Goal: Task Accomplishment & Management: Use online tool/utility

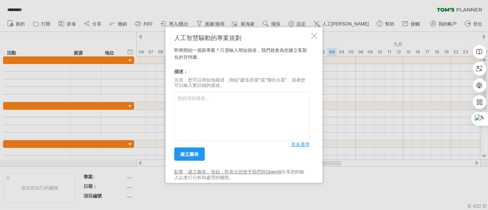
click at [213, 100] on textarea at bounding box center [241, 116] width 135 height 49
type textarea "loremipsumdolo sitame、cons、adip、elit seddo、eius、temp incididu(utlaboreetd) magn…"
click at [189, 155] on font "建立圖表" at bounding box center [189, 154] width 18 height 6
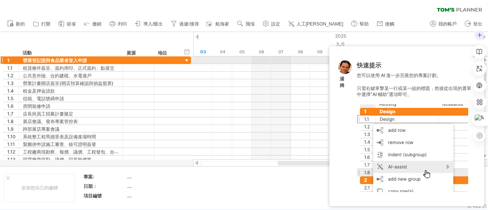
click at [474, 57] on div at bounding box center [480, 52] width 14 height 14
click at [278, 27] on link "設定" at bounding box center [272, 24] width 22 height 10
select select "*"
select select "**"
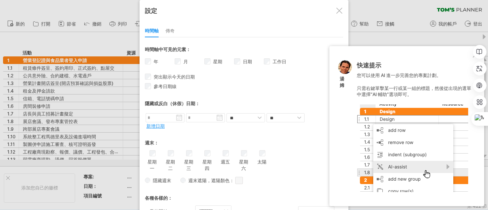
click at [340, 10] on div at bounding box center [340, 11] width 6 height 6
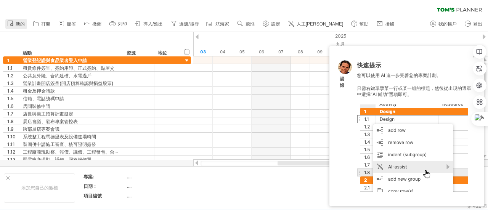
click at [19, 24] on font "新的" at bounding box center [20, 23] width 9 height 5
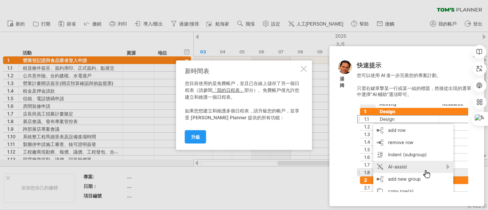
click at [226, 88] on font "「我的日程表」" at bounding box center [229, 90] width 32 height 6
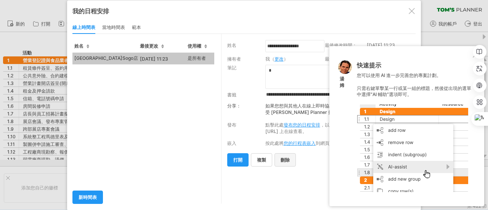
click at [287, 160] on font "刪除" at bounding box center [285, 160] width 9 height 6
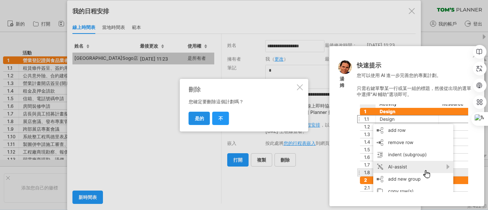
click at [201, 119] on font "是的" at bounding box center [199, 119] width 9 height 6
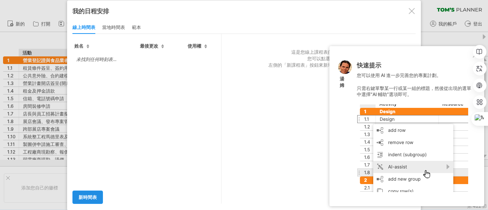
click at [88, 195] on font "新時間表" at bounding box center [88, 198] width 18 height 6
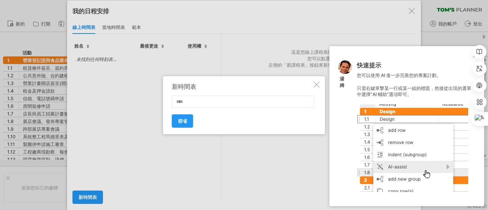
click at [189, 103] on input "text" at bounding box center [243, 102] width 143 height 12
click at [196, 102] on input "text" at bounding box center [243, 102] width 143 height 12
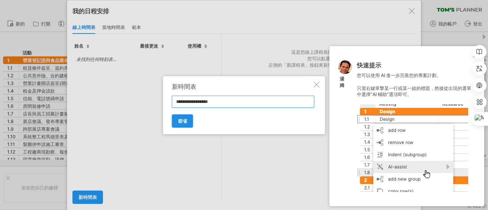
type input "**********"
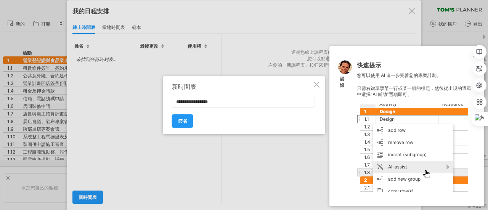
click at [182, 120] on font "節省" at bounding box center [182, 121] width 9 height 6
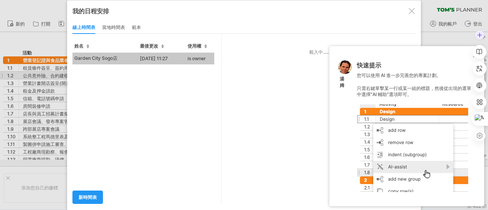
type input "**********"
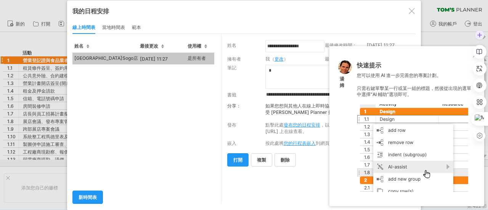
click at [474, 56] on div at bounding box center [480, 52] width 14 height 14
drag, startPoint x: 413, startPoint y: 55, endPoint x: 327, endPoint y: 55, distance: 86.2
click at [327, 55] on div "嘗試造訪 [DOMAIN_NAME] 再次連接... 0% 清除過濾器 新的" at bounding box center [244, 105] width 488 height 210
click at [475, 58] on div at bounding box center [480, 52] width 14 height 14
click at [475, 56] on div at bounding box center [468, 52] width 37 height 14
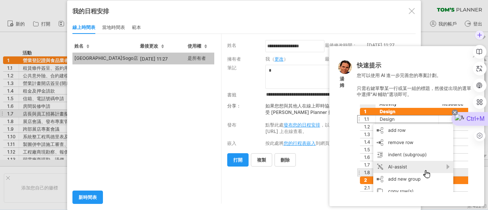
click at [454, 113] on icon at bounding box center [455, 112] width 3 height 3
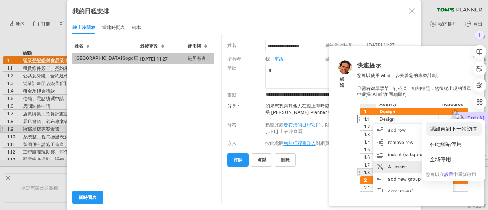
click at [452, 126] on div "隱藏直到下一次訪問" at bounding box center [454, 129] width 56 height 14
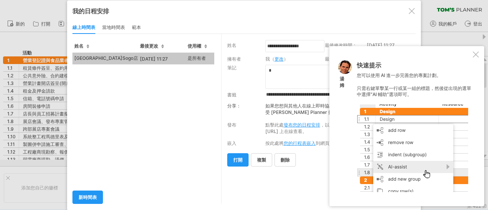
click at [477, 55] on div at bounding box center [476, 55] width 6 height 6
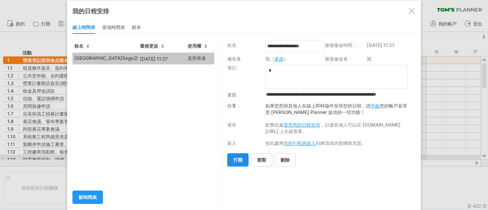
click at [237, 159] on font "打開" at bounding box center [238, 160] width 9 height 6
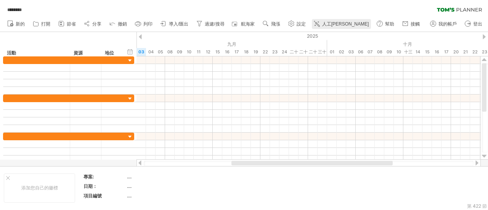
click at [325, 21] on link "人工[PERSON_NAME]" at bounding box center [342, 24] width 60 height 10
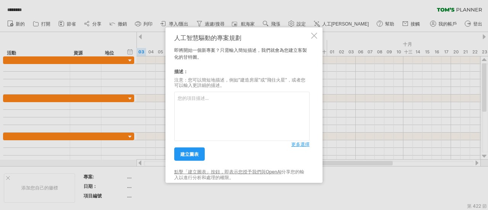
click at [202, 121] on textarea at bounding box center [241, 116] width 135 height 49
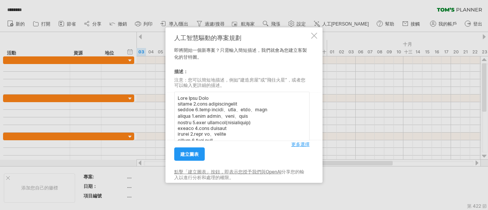
drag, startPoint x: 217, startPoint y: 97, endPoint x: 160, endPoint y: 93, distance: 57.8
click at [160, 93] on div "嘗試造訪 [DOMAIN_NAME] 再次連接... 0% 裝貨時間表 ******** 清除過濾器 重新套用濾鏡 新的" at bounding box center [244, 105] width 488 height 210
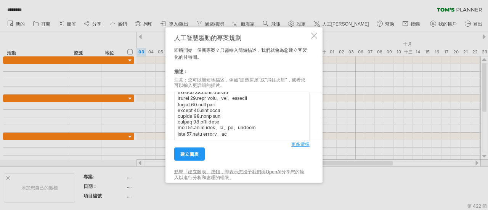
scroll to position [366, 0]
type textarea "loremi 3.dolo sitametconsect adipis 8.elit seddoe、temp、inci、utla etdolo 5.magn …"
click at [182, 153] on font "建立圖表" at bounding box center [189, 154] width 18 height 6
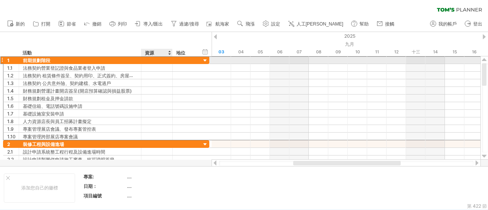
click at [161, 60] on div at bounding box center [156, 59] width 23 height 7
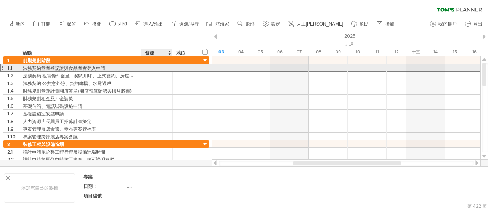
click at [158, 65] on div at bounding box center [156, 67] width 23 height 7
click at [159, 67] on input "text" at bounding box center [156, 67] width 23 height 7
click at [154, 72] on div at bounding box center [156, 75] width 23 height 7
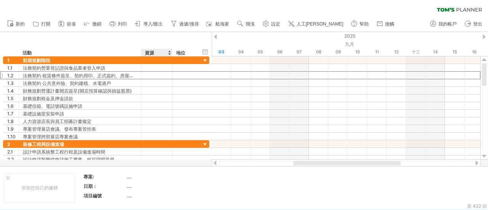
click at [171, 54] on div at bounding box center [172, 53] width 3 height 8
click at [169, 52] on div at bounding box center [169, 53] width 3 height 8
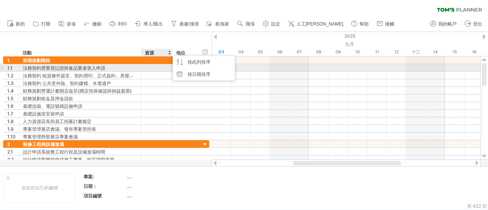
click at [153, 69] on div at bounding box center [156, 67] width 23 height 7
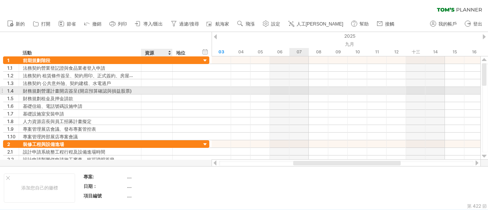
click at [298, 95] on div at bounding box center [346, 99] width 269 height 8
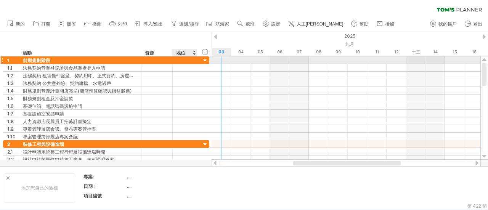
click at [203, 59] on div at bounding box center [205, 60] width 7 height 7
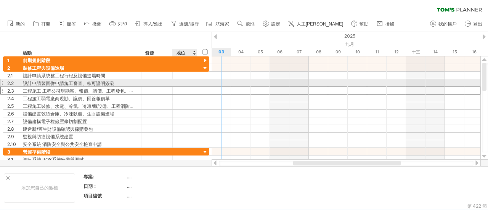
drag, startPoint x: 197, startPoint y: 87, endPoint x: 213, endPoint y: 74, distance: 20.5
click at [200, 85] on div "**********" at bounding box center [106, 106] width 206 height 84
click at [189, 84] on div at bounding box center [185, 82] width 17 height 7
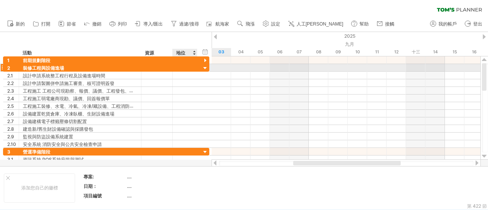
click at [207, 69] on div at bounding box center [205, 68] width 7 height 7
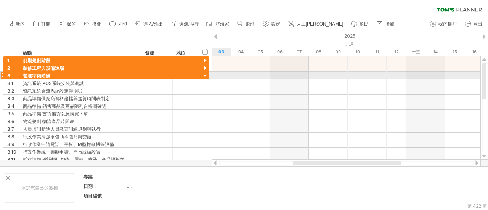
click at [2, 73] on div at bounding box center [1, 75] width 3 height 8
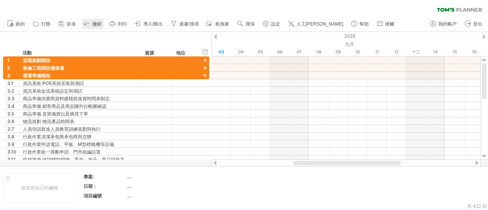
click at [88, 24] on icon at bounding box center [87, 23] width 8 height 8
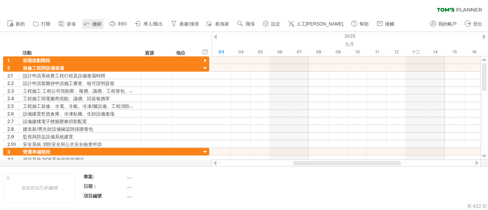
click at [88, 24] on icon at bounding box center [87, 23] width 8 height 8
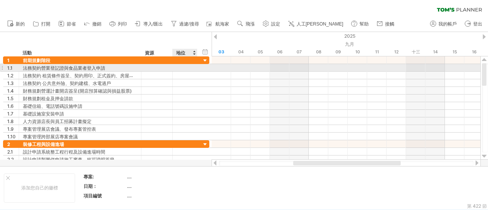
click at [204, 66] on div "**********" at bounding box center [106, 68] width 206 height 8
click at [186, 68] on div at bounding box center [185, 67] width 17 height 7
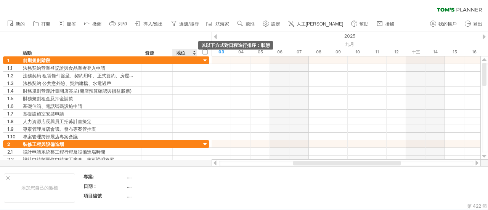
click at [194, 53] on div at bounding box center [194, 53] width 3 height 8
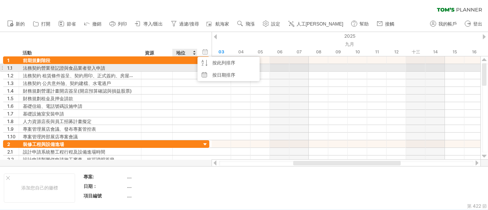
click at [184, 70] on div at bounding box center [185, 67] width 17 height 7
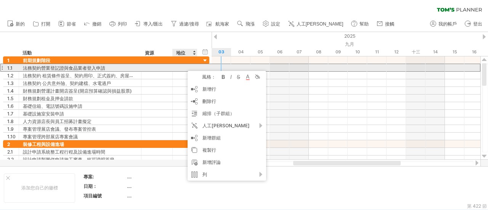
click at [171, 66] on div at bounding box center [172, 68] width 4 height 8
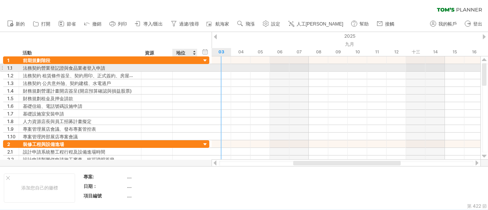
click at [180, 66] on div at bounding box center [185, 67] width 17 height 7
click at [180, 66] on input "text" at bounding box center [185, 67] width 17 height 7
click at [223, 68] on div at bounding box center [346, 68] width 269 height 8
click at [182, 69] on div at bounding box center [185, 67] width 17 height 7
click at [183, 69] on div at bounding box center [185, 67] width 17 height 7
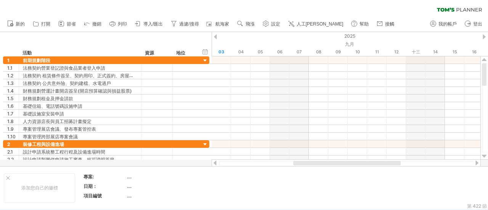
click at [275, 24] on font "設定" at bounding box center [275, 23] width 9 height 5
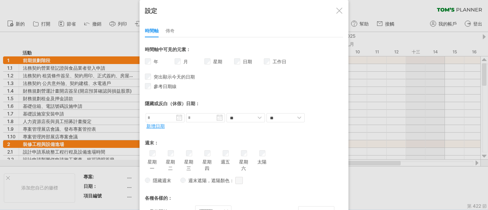
click at [267, 63] on div "工作日 工作日可見度 目前時間軸上沒有足夠的水平空間來顯示工作日。 不過，如果您放大日程表，則在可能的情況下會顯示工作日。" at bounding box center [279, 62] width 30 height 11
click at [268, 63] on div "工作日 工作日可見度 目前時間軸上沒有足夠的水平空間來顯示工作日。 不過，如果您放大日程表，則在可能的情況下會顯示工作日。" at bounding box center [279, 62] width 30 height 11
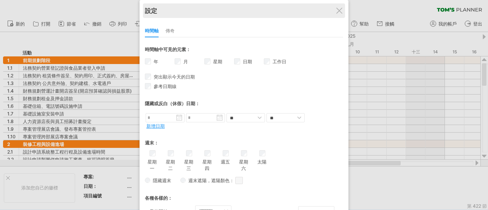
click at [340, 6] on div "設定" at bounding box center [244, 10] width 198 height 15
click at [335, 16] on div "設定" at bounding box center [244, 10] width 198 height 15
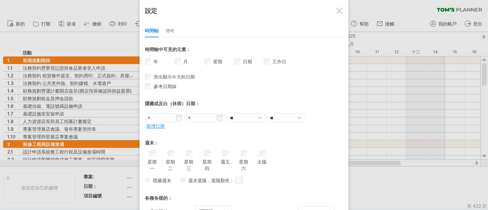
click at [337, 12] on div at bounding box center [340, 11] width 6 height 6
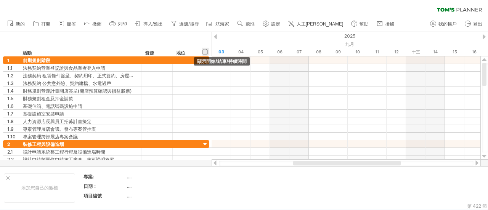
click at [204, 50] on div "隱藏開始/結束/持續時間 顯示開始/結束/持續時間" at bounding box center [205, 52] width 7 height 8
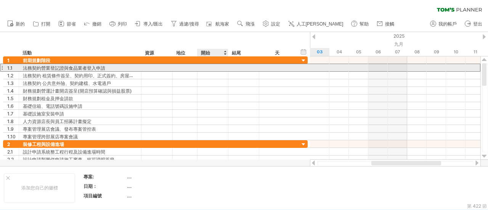
click at [206, 68] on div at bounding box center [213, 67] width 31 height 7
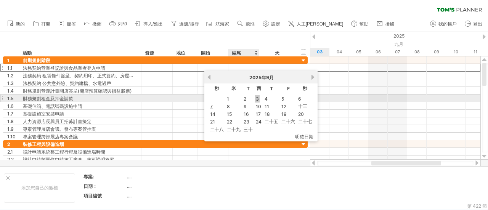
click at [259, 100] on font "3" at bounding box center [257, 99] width 3 height 6
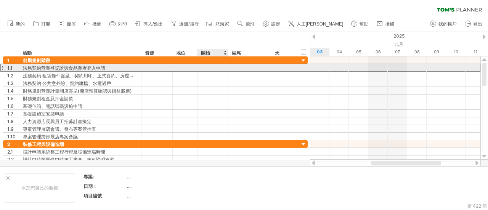
click at [216, 68] on div at bounding box center [213, 67] width 31 height 7
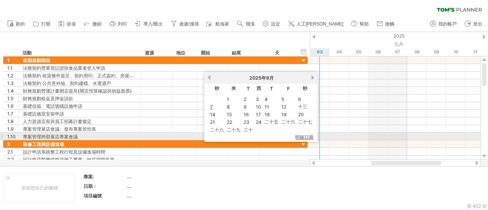
click at [307, 134] on font "明確日期" at bounding box center [304, 137] width 18 height 6
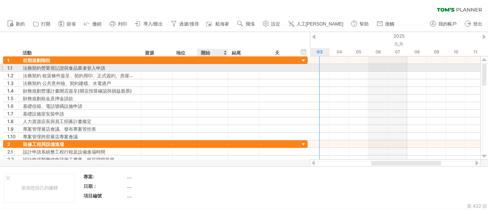
click at [206, 69] on div at bounding box center [213, 67] width 31 height 7
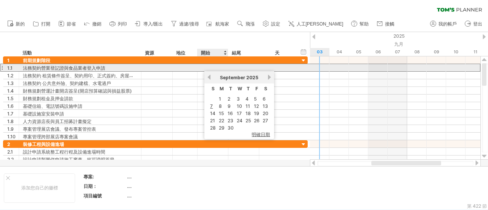
click at [206, 69] on div at bounding box center [213, 67] width 31 height 7
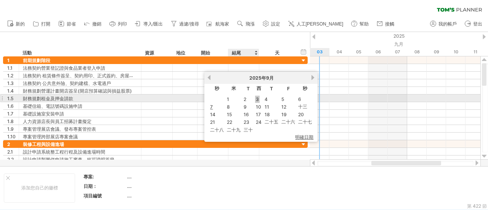
click at [257, 99] on font "3" at bounding box center [257, 100] width 3 height 6
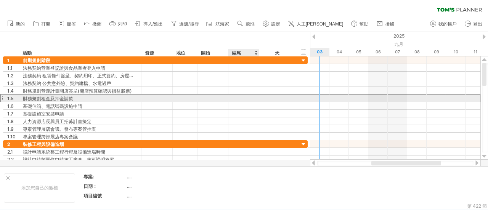
click at [257, 99] on div at bounding box center [244, 98] width 31 height 7
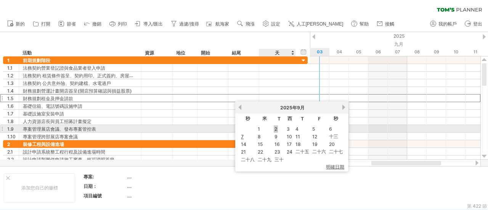
click at [278, 127] on link "2" at bounding box center [276, 129] width 4 height 7
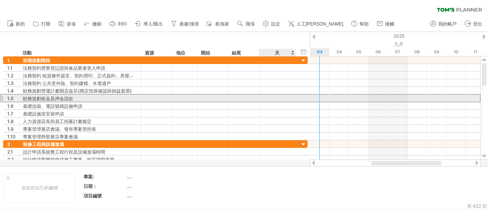
click at [266, 95] on div at bounding box center [277, 98] width 29 height 7
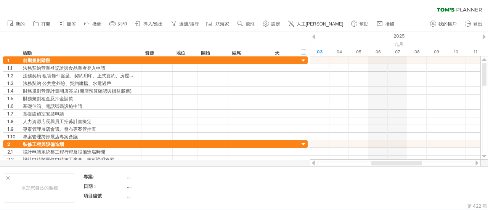
click at [314, 38] on div at bounding box center [314, 36] width 3 height 5
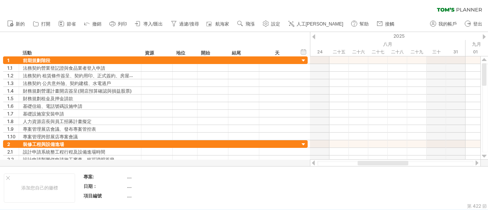
click at [485, 39] on div at bounding box center [484, 36] width 3 height 5
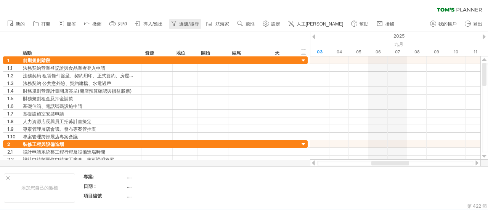
click at [194, 24] on font "過濾/搜尋" at bounding box center [188, 23] width 19 height 5
type input "**********"
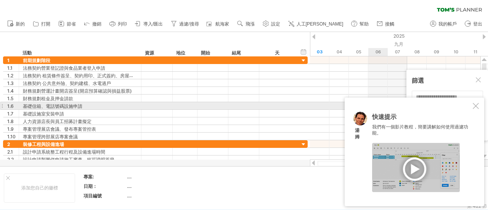
click at [476, 107] on div at bounding box center [476, 106] width 6 height 6
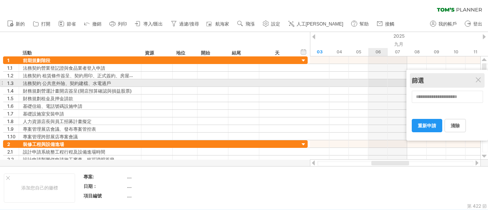
click at [479, 84] on div "篩選" at bounding box center [447, 81] width 71 height 8
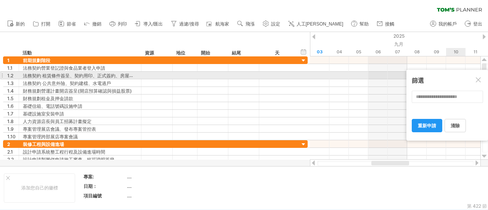
click at [480, 78] on div at bounding box center [479, 80] width 6 height 6
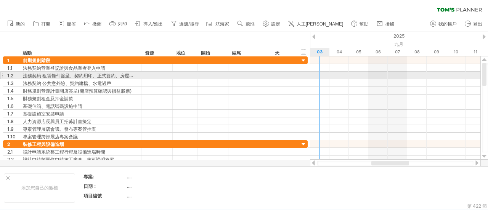
click at [322, 77] on div at bounding box center [395, 76] width 171 height 8
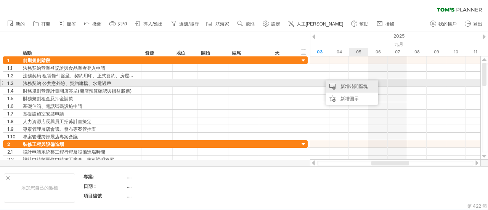
click at [354, 85] on font "新增時間區塊" at bounding box center [354, 87] width 27 height 6
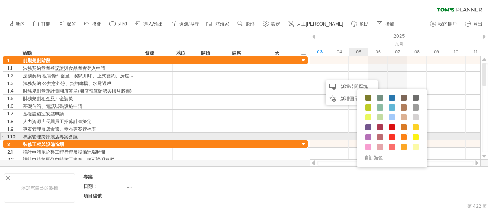
click at [403, 136] on span at bounding box center [404, 137] width 6 height 6
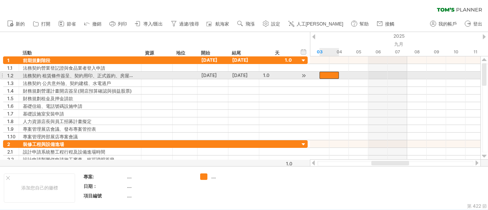
click at [336, 74] on div at bounding box center [329, 75] width 19 height 7
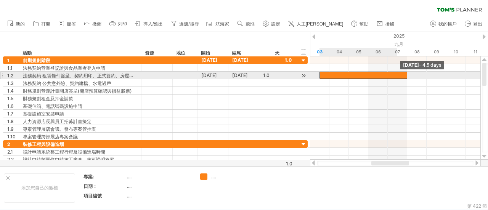
drag, startPoint x: 338, startPoint y: 77, endPoint x: 405, endPoint y: 74, distance: 66.9
click at [405, 74] on div at bounding box center [364, 75] width 88 height 7
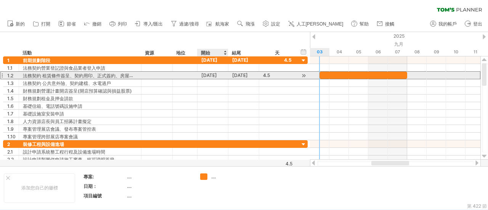
click at [209, 76] on font "[DATE]" at bounding box center [209, 76] width 16 height 6
click at [240, 76] on font "[DATE]" at bounding box center [240, 76] width 16 height 6
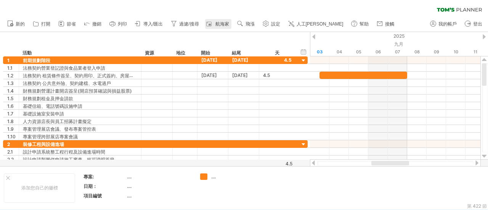
click at [222, 26] on font "航海家" at bounding box center [223, 23] width 14 height 5
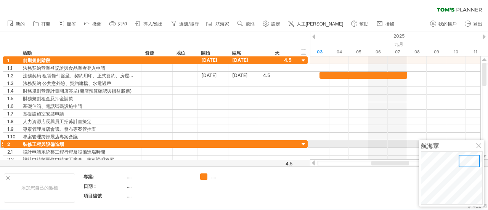
click at [480, 147] on div at bounding box center [480, 146] width 6 height 6
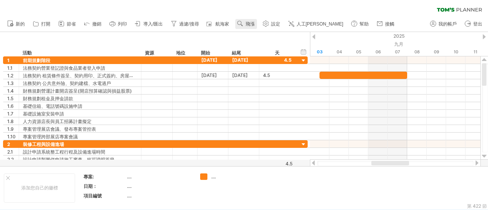
click at [243, 23] on use at bounding box center [241, 24] width 8 height 8
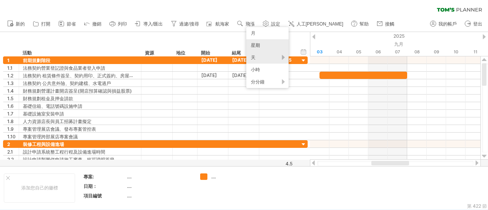
click at [261, 45] on div "星期" at bounding box center [268, 45] width 42 height 12
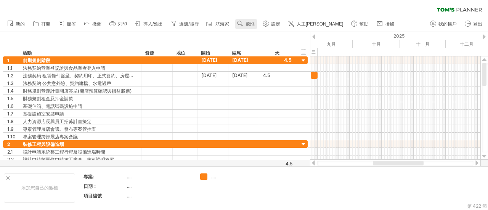
click at [246, 26] on font "飛漲" at bounding box center [250, 23] width 9 height 5
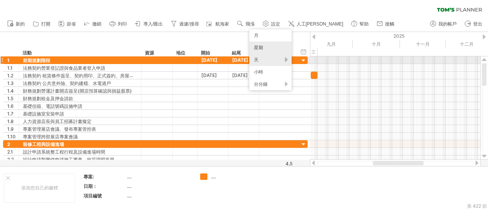
click at [263, 61] on div "天" at bounding box center [271, 60] width 42 height 12
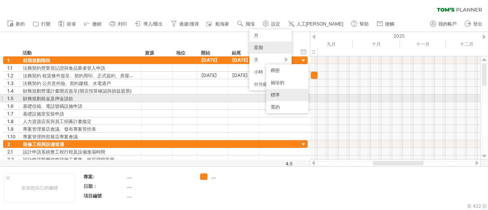
click at [282, 97] on div "標準" at bounding box center [287, 95] width 42 height 12
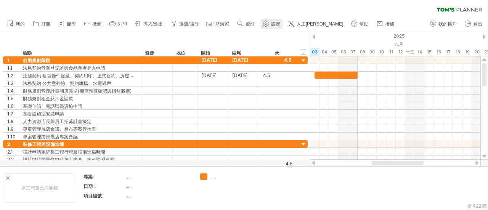
click at [272, 25] on font "設定" at bounding box center [275, 23] width 9 height 5
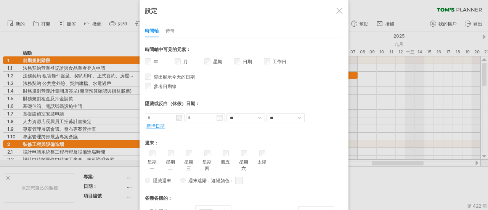
click at [337, 11] on div at bounding box center [340, 11] width 6 height 6
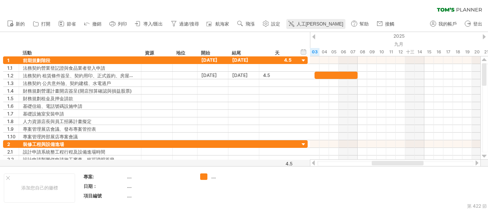
click at [301, 26] on font "人工[PERSON_NAME]" at bounding box center [320, 23] width 47 height 5
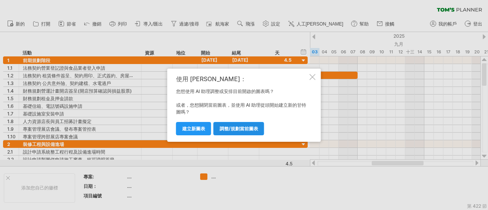
click at [238, 129] on font "調整/規劃當前圖表" at bounding box center [239, 129] width 39 height 6
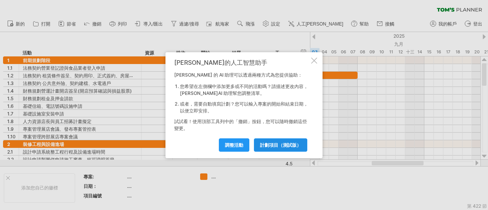
click at [280, 147] on font "計劃項目（測試版）" at bounding box center [280, 145] width 41 height 6
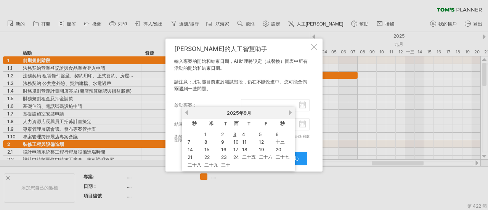
click at [304, 102] on input "啟動專案：" at bounding box center [275, 105] width 69 height 12
click at [205, 136] on font "1" at bounding box center [206, 135] width 2 height 6
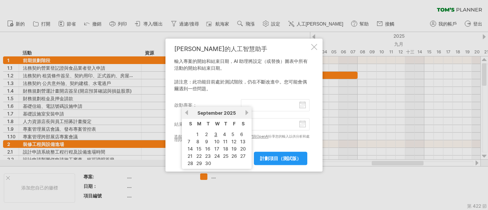
click at [304, 110] on input "啟動專案：" at bounding box center [275, 105] width 69 height 12
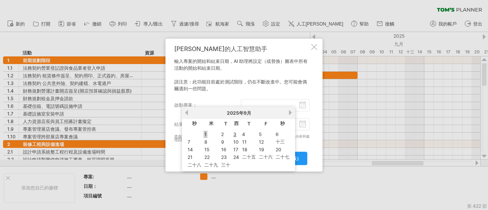
click at [206, 135] on font "1" at bounding box center [206, 135] width 2 height 6
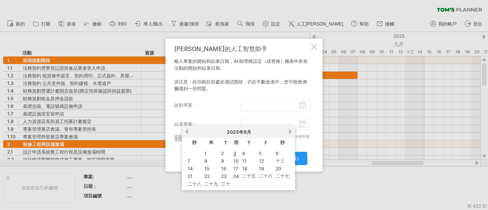
click at [306, 124] on input "結束專案：" at bounding box center [275, 124] width 69 height 12
click at [288, 130] on div "[DATE]" at bounding box center [238, 132] width 99 height 6
click at [289, 132] on link "下一個" at bounding box center [291, 132] width 6 height 6
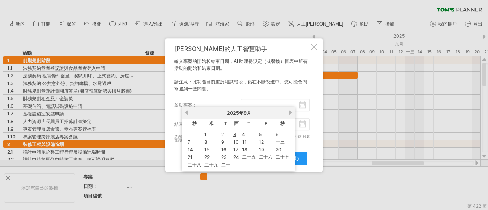
click at [271, 109] on body "進度(100%) 嘗試造訪 [DOMAIN_NAME] 再次連接... 0% 清除過濾器" at bounding box center [244, 106] width 488 height 212
click at [275, 106] on input "啟動專案：" at bounding box center [275, 105] width 69 height 12
click at [319, 100] on div "[PERSON_NAME]的人工智慧助手 輸入專案的開始和結束日期，AI 助理將設定（或替換）圖表中所有活動的開始和結束日期。 請注意：此功能目前處於測試階段…" at bounding box center [244, 106] width 157 height 134
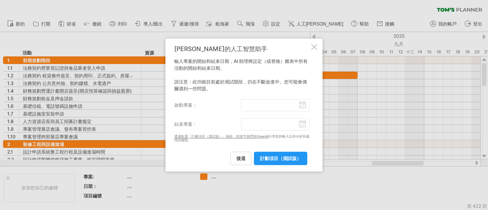
click at [279, 107] on body "進度(100%) 嘗試造訪 [DOMAIN_NAME] 再次連接... 0% 清除過濾器" at bounding box center [244, 106] width 488 height 212
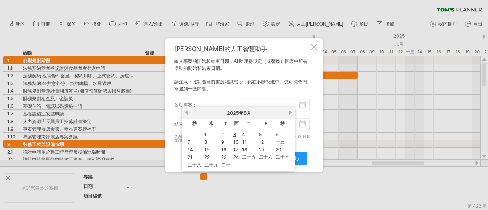
click at [301, 107] on input "啟動專案：" at bounding box center [275, 105] width 69 height 12
click at [285, 113] on div "[DATE]" at bounding box center [238, 113] width 99 height 6
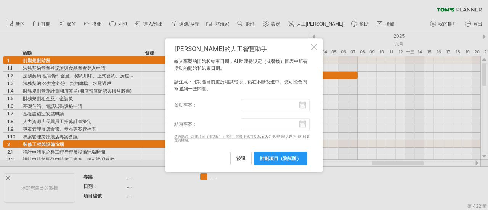
click at [225, 97] on div "[PERSON_NAME]的人工智慧助手 輸入專案的開始和結束日期，AI 助理將設定（或替換）圖表中所有活動的開始和結束日期。 請注意：此功能目前處於測試階段…" at bounding box center [241, 105] width 135 height 120
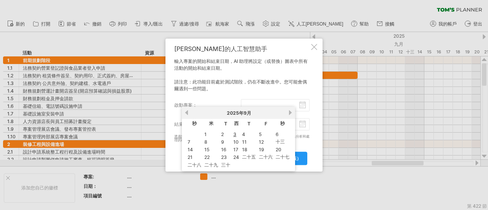
click at [258, 108] on body "進度(100%) 嘗試造訪 [DOMAIN_NAME] 再次連接... 0% 清除過濾器" at bounding box center [244, 106] width 488 height 212
click at [263, 100] on input "啟動專案：" at bounding box center [275, 105] width 69 height 12
click at [263, 101] on input "啟動專案：" at bounding box center [275, 105] width 69 height 12
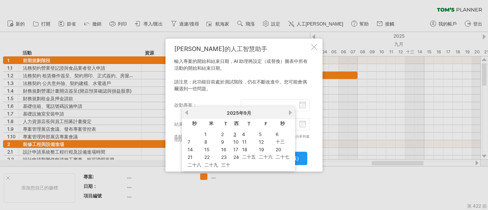
click at [263, 101] on input "啟動專案：" at bounding box center [275, 105] width 69 height 12
click at [293, 110] on div "以前的 下一個 [DATE]" at bounding box center [238, 113] width 113 height 12
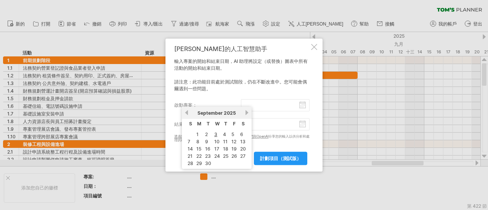
click at [301, 103] on input "啟動專案：" at bounding box center [275, 105] width 69 height 12
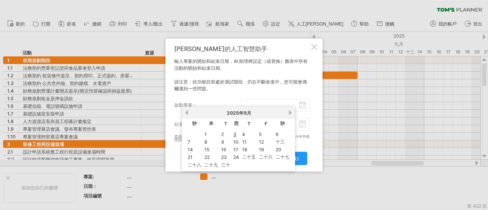
click at [301, 103] on input "啟動專案：" at bounding box center [275, 105] width 69 height 12
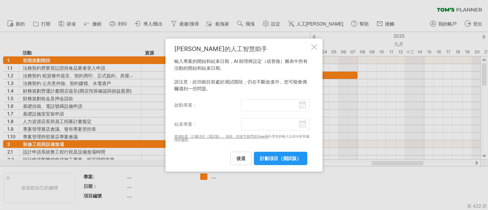
click at [315, 45] on div at bounding box center [314, 47] width 6 height 6
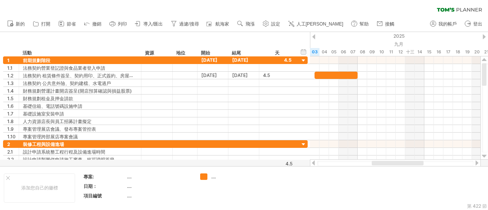
click at [271, 21] on link "設定" at bounding box center [272, 24] width 22 height 10
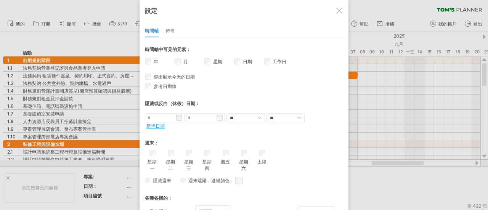
click at [341, 8] on div at bounding box center [340, 11] width 6 height 6
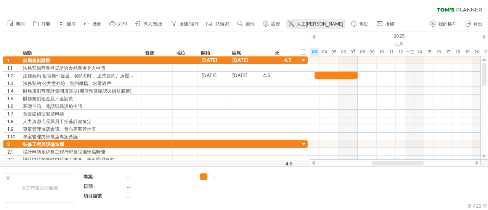
click at [311, 25] on font "人工[PERSON_NAME]" at bounding box center [320, 23] width 47 height 5
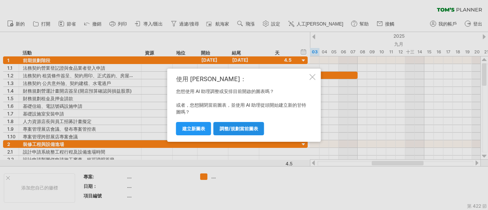
click at [226, 129] on font "調整/規劃當前圖表" at bounding box center [239, 129] width 39 height 6
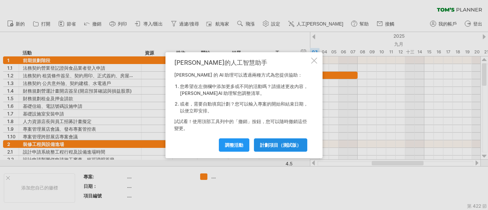
click at [263, 142] on font "計劃項目（測試版）" at bounding box center [280, 145] width 41 height 6
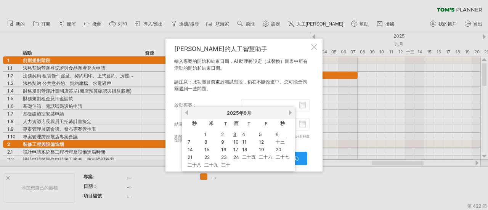
click at [305, 104] on input "啟動專案：" at bounding box center [275, 105] width 69 height 12
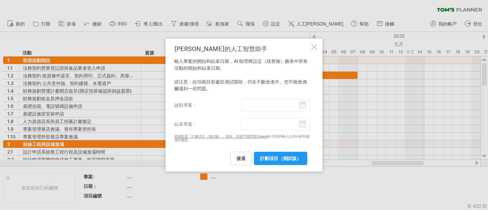
click at [355, 119] on div at bounding box center [244, 105] width 488 height 210
